Goal: Check status: Check status

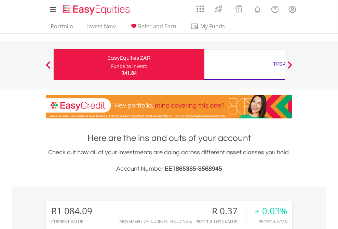
click at [111, 65] on div "Funds to invest:" at bounding box center [129, 66] width 36 height 7
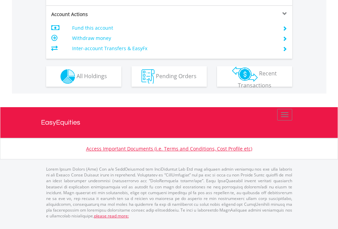
scroll to position [641, 0]
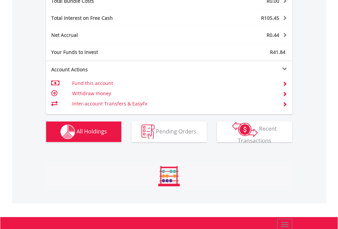
scroll to position [66, 107]
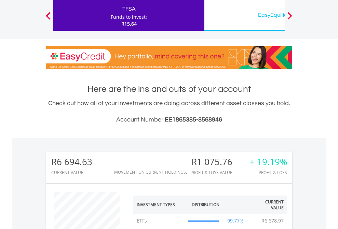
scroll to position [66, 107]
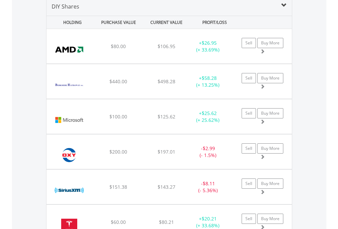
scroll to position [660, 0]
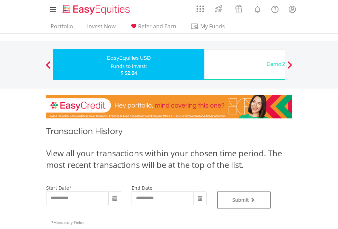
type input "**********"
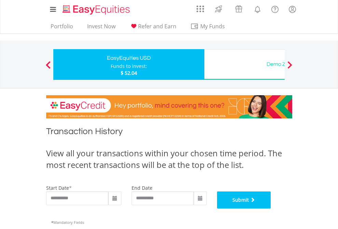
click at [271, 209] on button "Submit" at bounding box center [244, 200] width 54 height 17
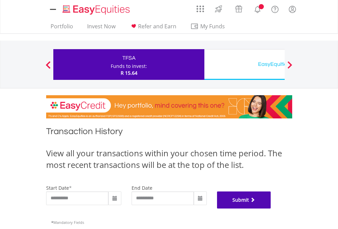
click at [271, 209] on button "Submit" at bounding box center [244, 200] width 54 height 17
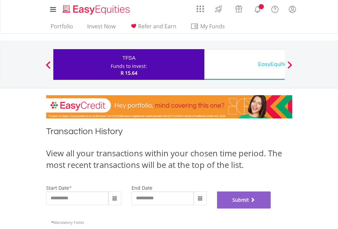
scroll to position [277, 0]
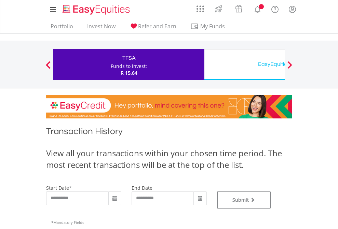
click at [244, 65] on div "EasyEquities USD" at bounding box center [279, 64] width 142 height 10
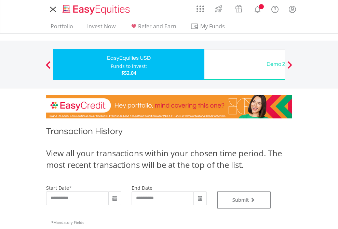
type input "**********"
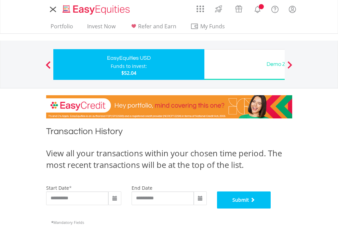
click at [271, 209] on button "Submit" at bounding box center [244, 200] width 54 height 17
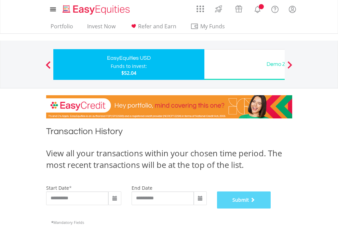
scroll to position [277, 0]
